Goal: Information Seeking & Learning: Learn about a topic

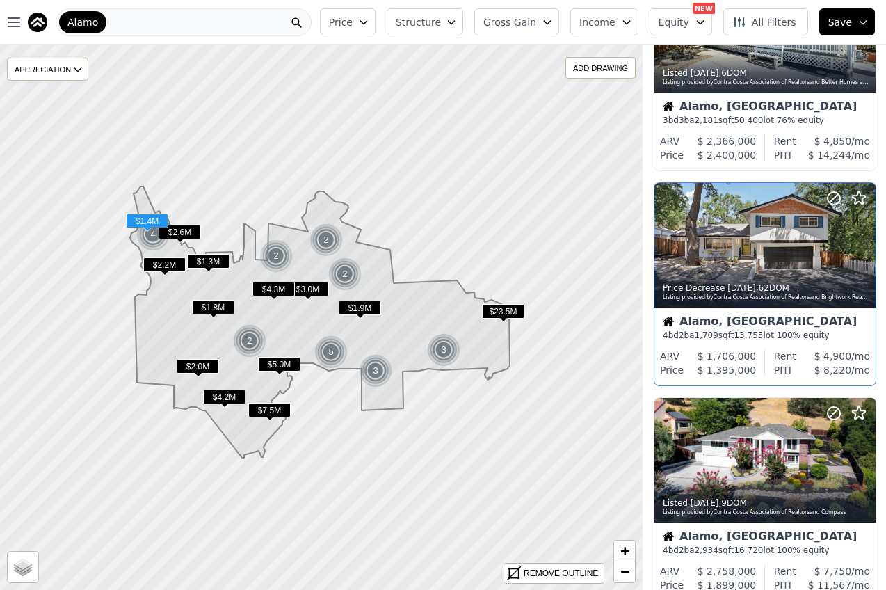
scroll to position [1105, 0]
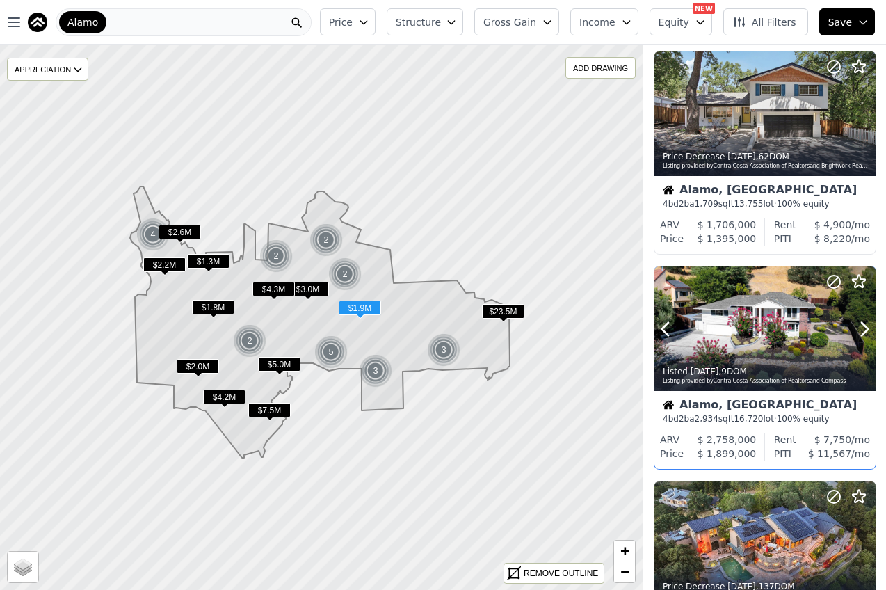
click at [744, 346] on div at bounding box center [764, 328] width 221 height 124
click at [719, 353] on div at bounding box center [764, 358] width 221 height 25
click at [351, 25] on span "Price" at bounding box center [341, 22] width 24 height 14
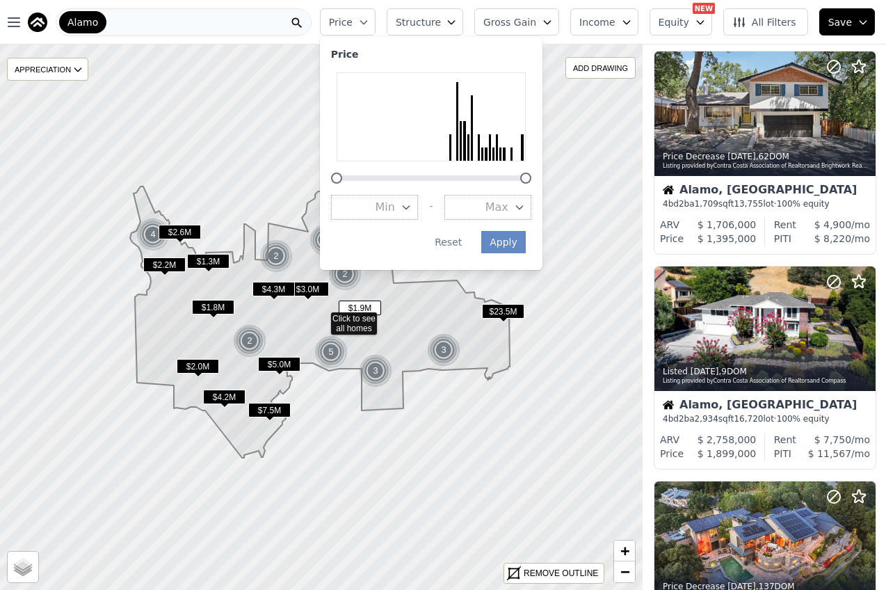
click at [351, 25] on span "Price" at bounding box center [341, 22] width 24 height 14
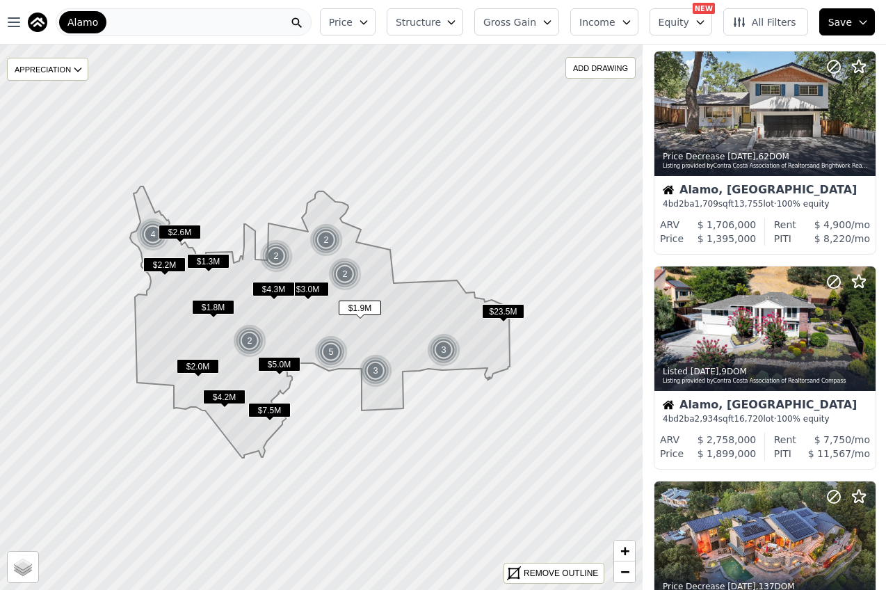
click at [689, 17] on span "Equity" at bounding box center [674, 22] width 31 height 14
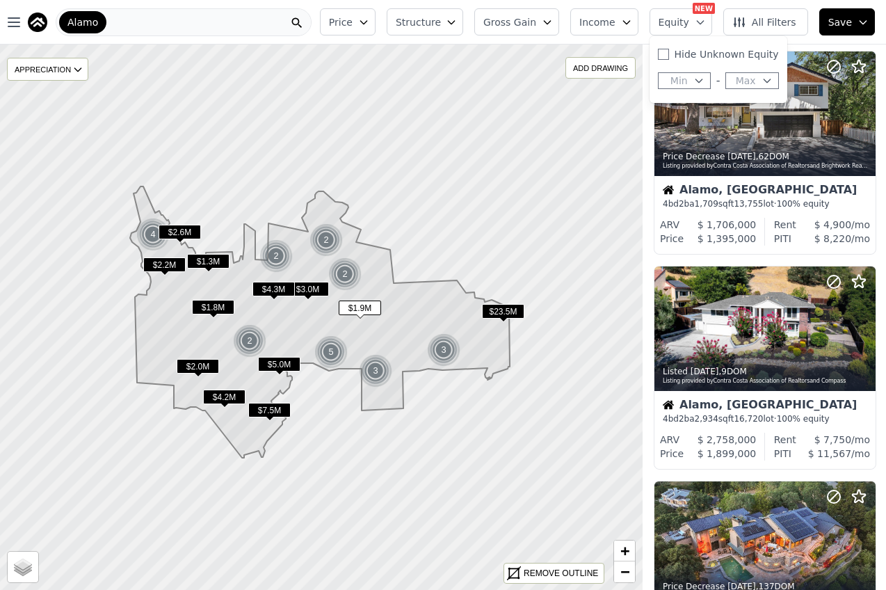
click at [687, 18] on span "Equity" at bounding box center [674, 22] width 31 height 14
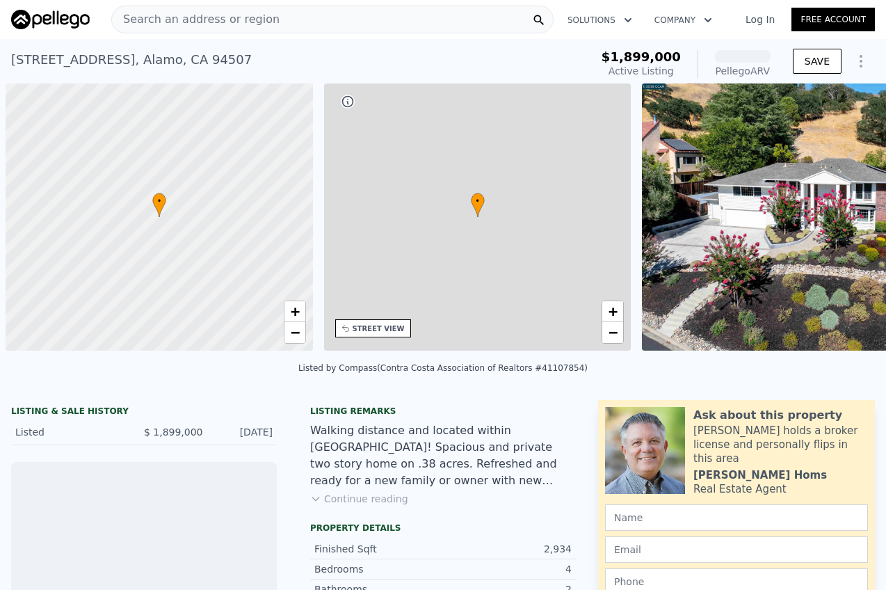
scroll to position [0, 6]
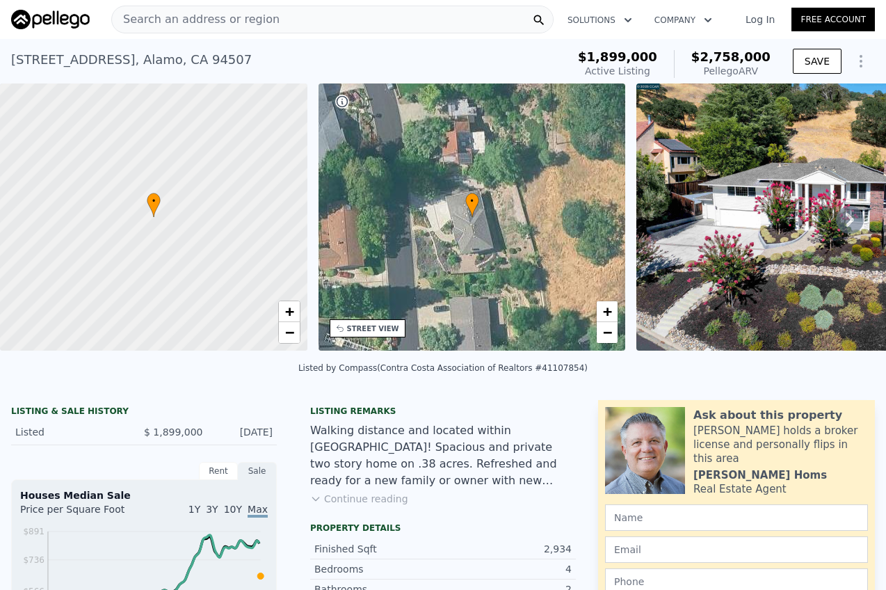
click at [381, 506] on button "Continue reading" at bounding box center [359, 499] width 98 height 14
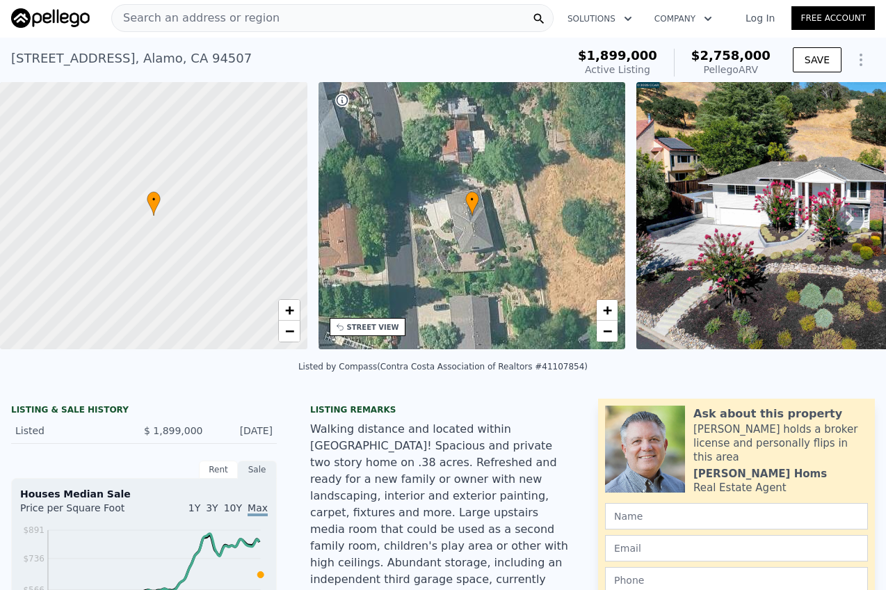
scroll to position [0, 0]
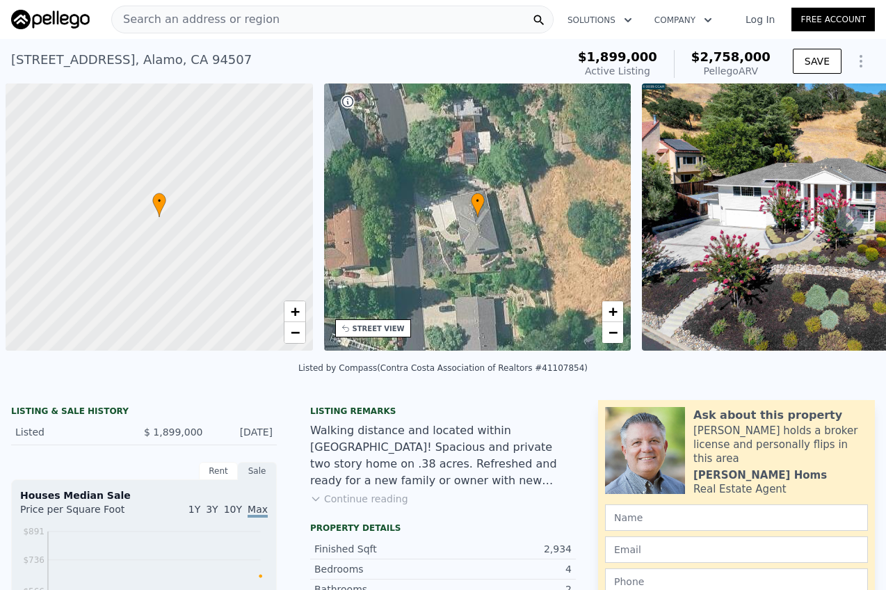
scroll to position [0, 6]
